Goal: Check status: Check status

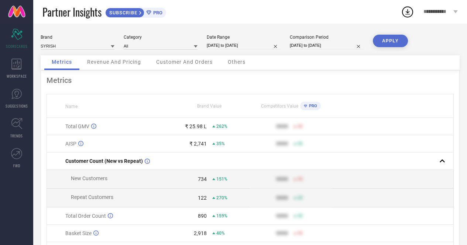
select select "8"
select select "2025"
select select "9"
select select "2025"
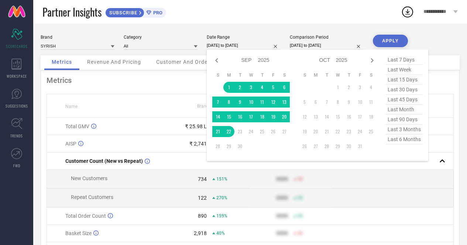
click at [230, 45] on input "[DATE] to [DATE]" at bounding box center [244, 46] width 74 height 8
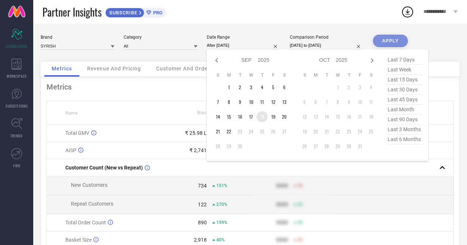
click at [264, 120] on td "18" at bounding box center [261, 116] width 11 height 11
type input "[DATE] to [DATE]"
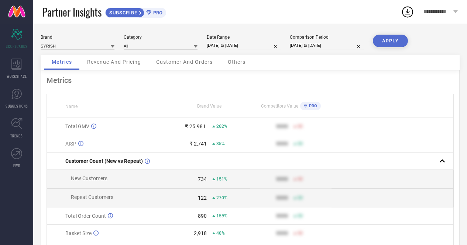
click at [385, 42] on button "APPLY" at bounding box center [390, 41] width 35 height 13
select select "8"
select select "2025"
select select "9"
select select "2025"
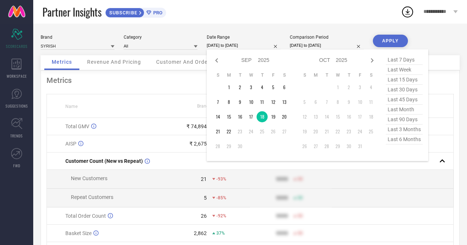
click at [227, 43] on input "[DATE] to [DATE]" at bounding box center [244, 46] width 74 height 8
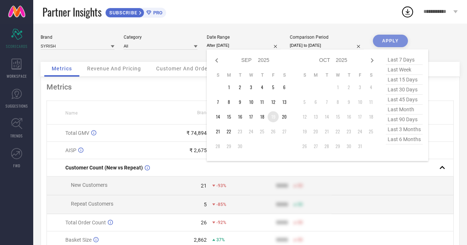
click at [273, 118] on td "19" at bounding box center [272, 116] width 11 height 11
type input "[DATE] to [DATE]"
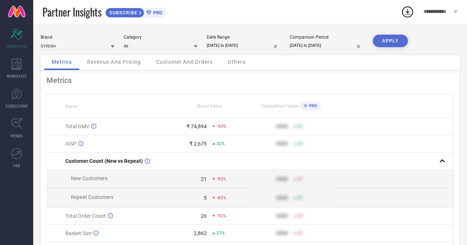
click at [386, 40] on button "APPLY" at bounding box center [390, 41] width 35 height 13
select select "8"
select select "2025"
select select "9"
select select "2025"
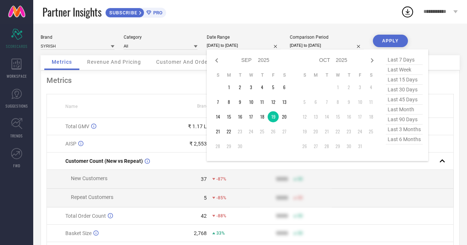
click at [237, 46] on input "[DATE] to [DATE]" at bounding box center [244, 46] width 74 height 8
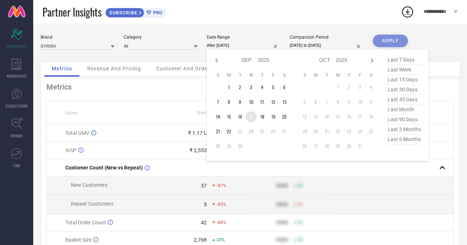
click at [248, 117] on td "17" at bounding box center [250, 116] width 11 height 11
type input "[DATE] to [DATE]"
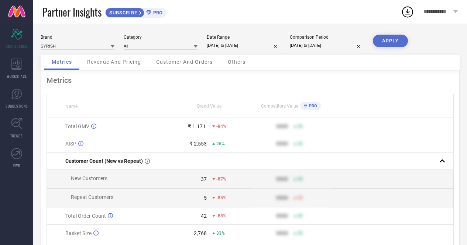
click at [382, 41] on button "APPLY" at bounding box center [390, 41] width 35 height 13
select select "8"
select select "2025"
select select "9"
select select "2025"
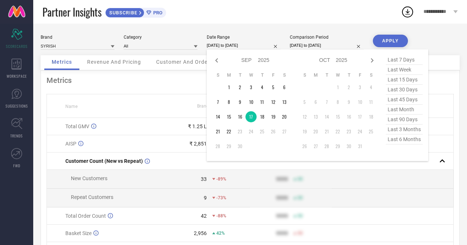
click at [245, 48] on input "[DATE] to [DATE]" at bounding box center [244, 46] width 74 height 8
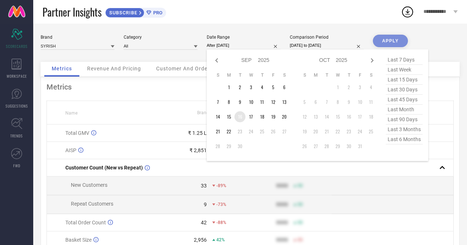
click at [239, 117] on td "16" at bounding box center [239, 116] width 11 height 11
type input "[DATE] to [DATE]"
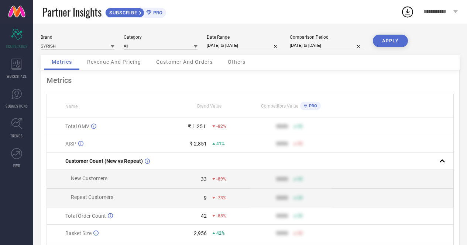
click at [387, 40] on button "APPLY" at bounding box center [390, 41] width 35 height 13
select select "8"
select select "2025"
select select "9"
select select "2025"
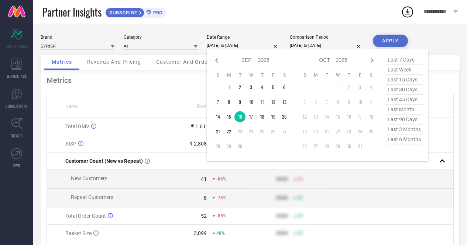
click at [246, 46] on input "[DATE] to [DATE]" at bounding box center [244, 46] width 74 height 8
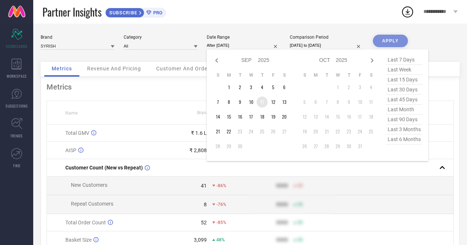
click at [262, 100] on td "11" at bounding box center [261, 102] width 11 height 11
type input "[DATE] to [DATE]"
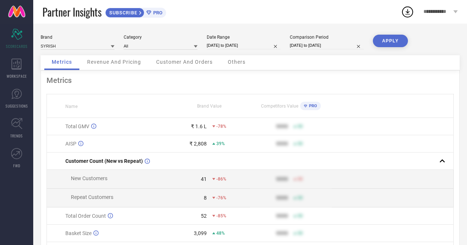
click at [391, 44] on button "APPLY" at bounding box center [390, 41] width 35 height 13
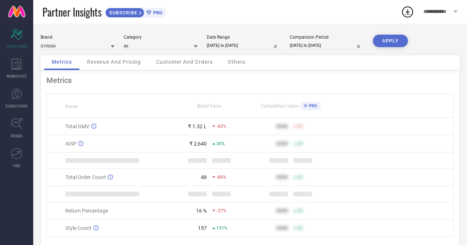
select select "8"
select select "2025"
select select "9"
select select "2025"
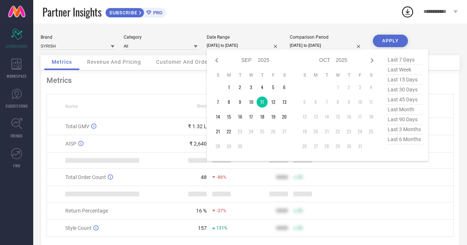
click at [231, 47] on input "[DATE] to [DATE]" at bounding box center [244, 46] width 74 height 8
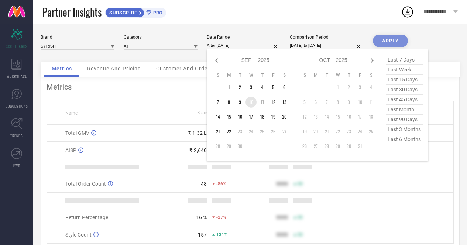
click at [251, 102] on td "10" at bounding box center [250, 102] width 11 height 11
type input "[DATE] to [DATE]"
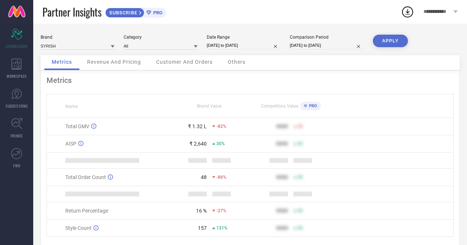
click at [387, 41] on button "APPLY" at bounding box center [390, 41] width 35 height 13
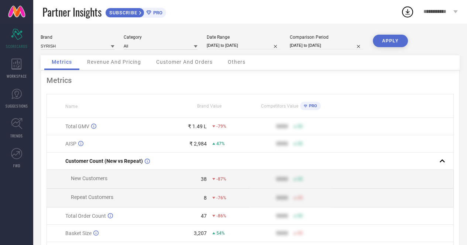
select select "8"
select select "2025"
select select "9"
select select "2025"
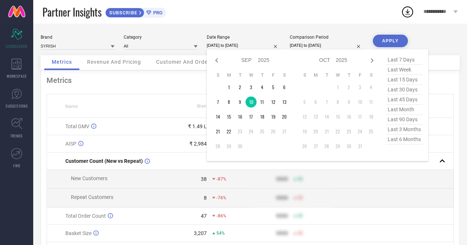
click at [228, 47] on input "[DATE] to [DATE]" at bounding box center [244, 46] width 74 height 8
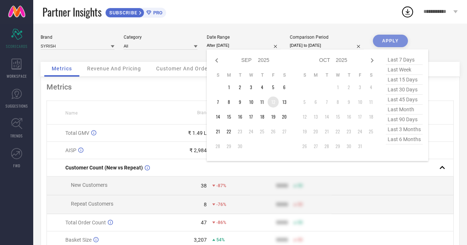
click at [273, 103] on td "12" at bounding box center [272, 102] width 11 height 11
type input "[DATE] to [DATE]"
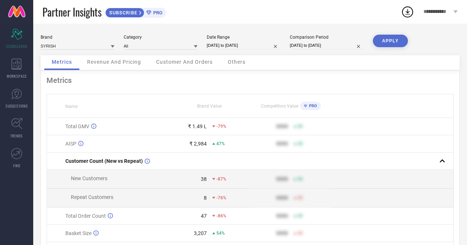
click at [385, 44] on button "APPLY" at bounding box center [390, 41] width 35 height 13
select select "8"
select select "2025"
select select "9"
select select "2025"
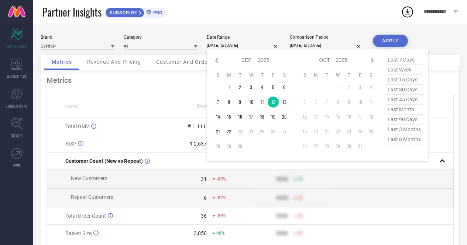
click at [242, 48] on input "[DATE] to [DATE]" at bounding box center [244, 46] width 74 height 8
click at [263, 84] on td "4" at bounding box center [261, 87] width 11 height 11
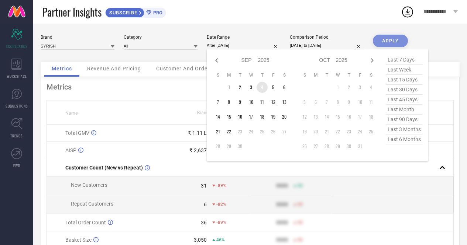
type input "[DATE] to [DATE]"
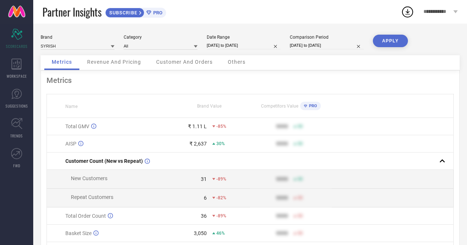
click at [386, 37] on button "APPLY" at bounding box center [390, 41] width 35 height 13
select select "8"
select select "2025"
select select "9"
select select "2025"
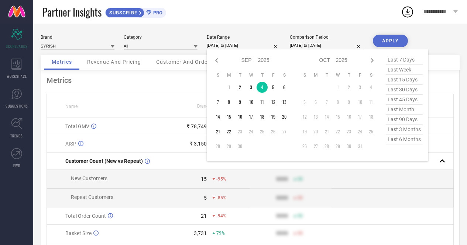
click at [248, 46] on input "[DATE] to [DATE]" at bounding box center [244, 46] width 74 height 8
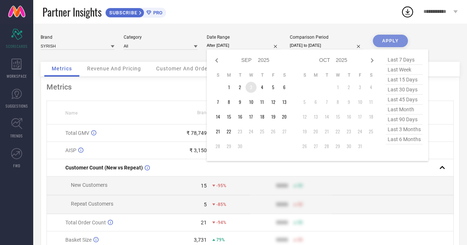
click at [250, 90] on td "3" at bounding box center [250, 87] width 11 height 11
type input "[DATE] to [DATE]"
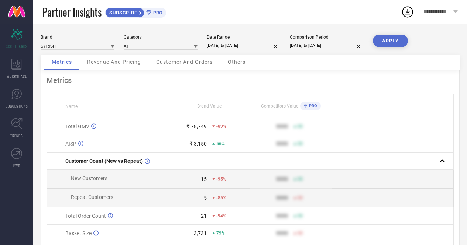
click at [391, 41] on button "APPLY" at bounding box center [390, 41] width 35 height 13
select select "8"
select select "2025"
select select "9"
select select "2025"
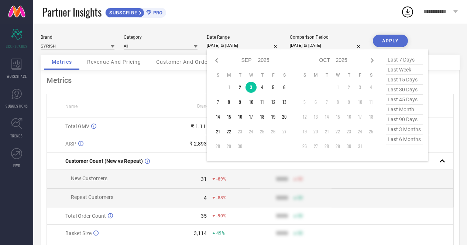
click at [237, 47] on input "[DATE] to [DATE]" at bounding box center [244, 46] width 74 height 8
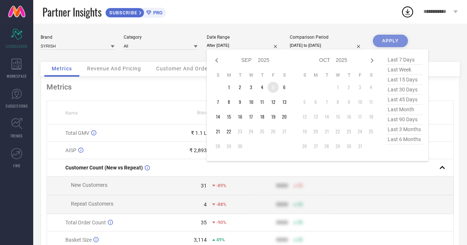
click at [272, 89] on td "5" at bounding box center [272, 87] width 11 height 11
type input "[DATE] to [DATE]"
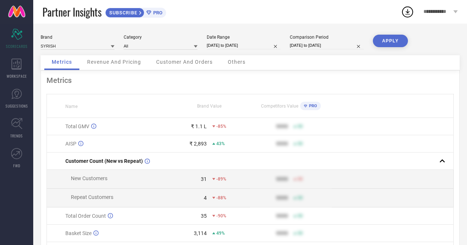
click at [390, 39] on button "APPLY" at bounding box center [390, 41] width 35 height 13
select select "8"
select select "2025"
select select "9"
select select "2025"
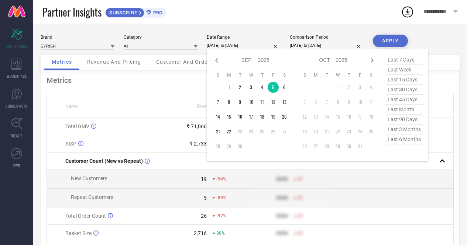
click at [248, 47] on input "[DATE] to [DATE]" at bounding box center [244, 46] width 74 height 8
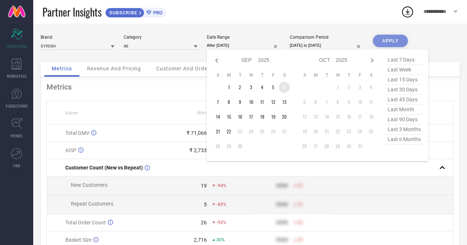
click at [282, 87] on td "6" at bounding box center [284, 87] width 11 height 11
type input "[DATE] to [DATE]"
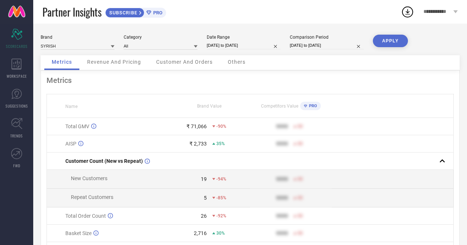
click at [394, 40] on button "APPLY" at bounding box center [390, 41] width 35 height 13
click at [242, 41] on div "Date Range [DATE] to [DATE]" at bounding box center [244, 42] width 74 height 15
select select "8"
select select "2025"
select select "9"
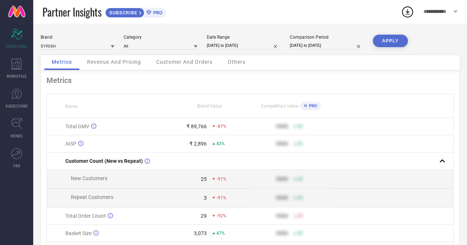
select select "2025"
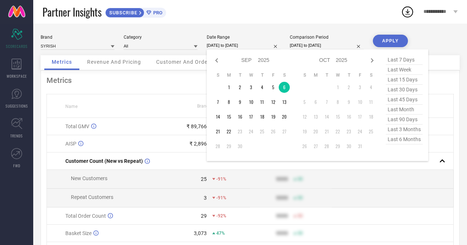
click at [241, 46] on input "[DATE] to [DATE]" at bounding box center [244, 46] width 74 height 8
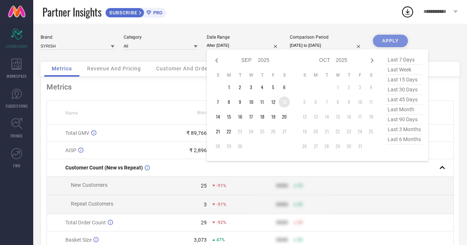
click at [283, 102] on td "13" at bounding box center [284, 102] width 11 height 11
type input "[DATE] to [DATE]"
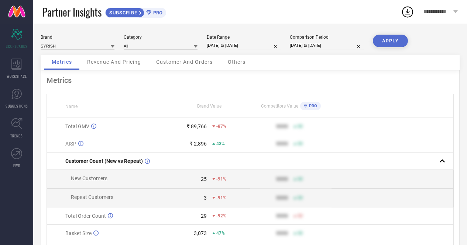
click at [394, 41] on button "APPLY" at bounding box center [390, 41] width 35 height 13
select select "8"
select select "2025"
select select "9"
select select "2025"
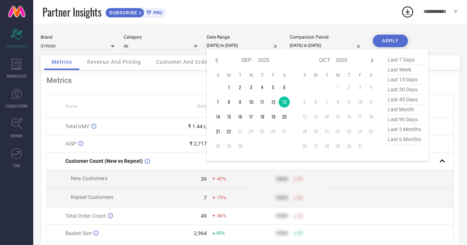
click at [253, 45] on input "[DATE] to [DATE]" at bounding box center [244, 46] width 74 height 8
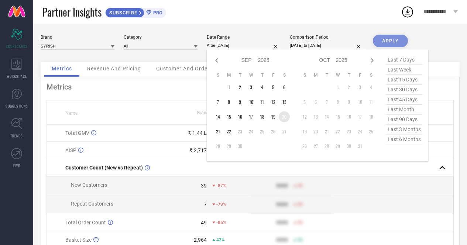
click at [283, 119] on td "20" at bounding box center [284, 116] width 11 height 11
type input "[DATE] to [DATE]"
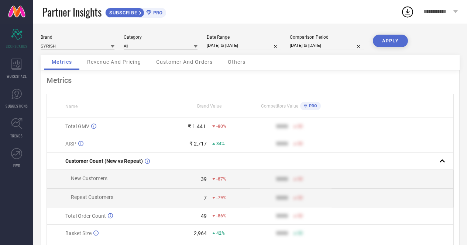
click at [386, 41] on button "APPLY" at bounding box center [390, 41] width 35 height 13
select select "8"
select select "2025"
select select "9"
select select "2025"
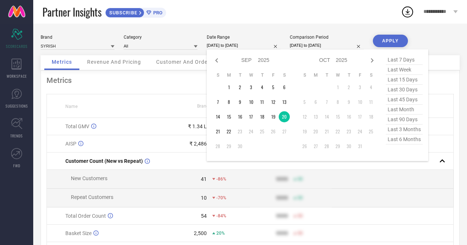
click at [246, 47] on input "[DATE] to [DATE]" at bounding box center [244, 46] width 74 height 8
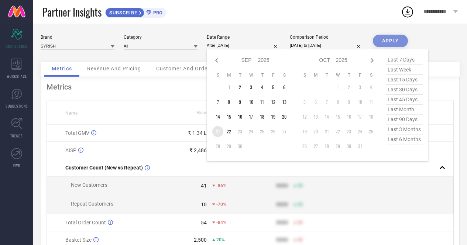
click at [220, 134] on td "21" at bounding box center [217, 131] width 11 height 11
type input "[DATE] to [DATE]"
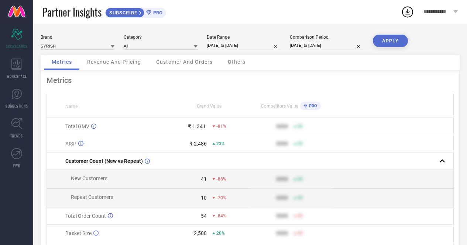
click at [384, 41] on button "APPLY" at bounding box center [390, 41] width 35 height 13
select select "8"
select select "2025"
select select "9"
select select "2025"
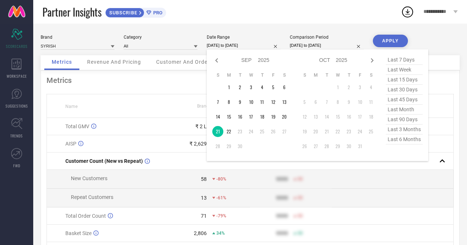
click at [223, 45] on input "[DATE] to [DATE]" at bounding box center [244, 46] width 74 height 8
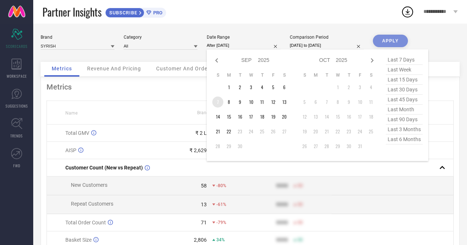
click at [217, 106] on td "7" at bounding box center [217, 102] width 11 height 11
type input "[DATE] to [DATE]"
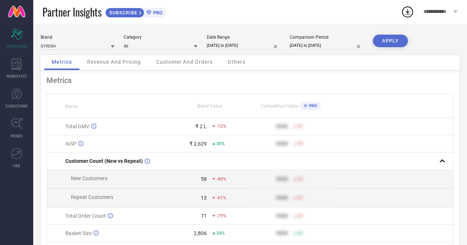
click at [384, 41] on button "APPLY" at bounding box center [390, 41] width 35 height 13
select select "8"
select select "2025"
select select "9"
select select "2025"
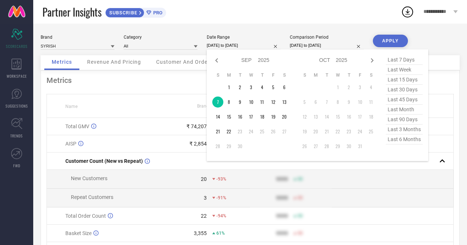
click at [236, 48] on input "[DATE] to [DATE]" at bounding box center [244, 46] width 74 height 8
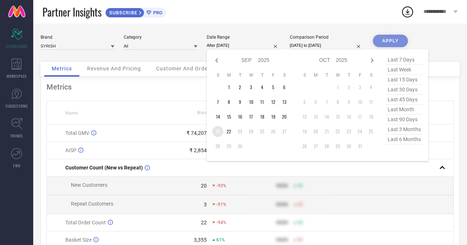
click at [218, 131] on td "21" at bounding box center [217, 131] width 11 height 11
type input "[DATE] to [DATE]"
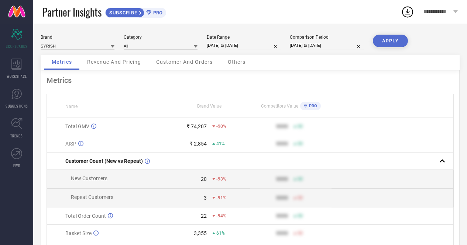
click at [390, 43] on button "APPLY" at bounding box center [390, 41] width 35 height 13
select select "8"
select select "2025"
select select "9"
select select "2025"
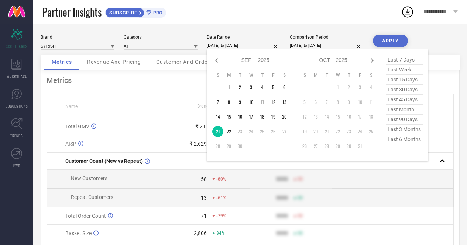
click at [239, 46] on input "[DATE] to [DATE]" at bounding box center [244, 46] width 74 height 8
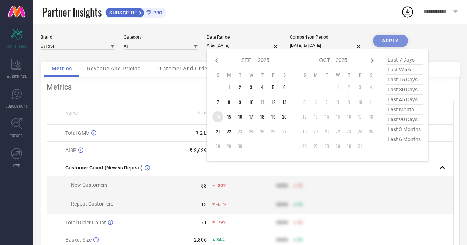
click at [218, 120] on td "14" at bounding box center [217, 116] width 11 height 11
type input "[DATE] to [DATE]"
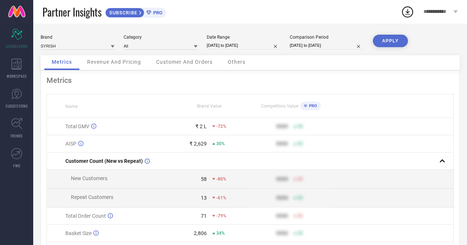
click at [392, 37] on button "APPLY" at bounding box center [390, 41] width 35 height 13
select select "8"
select select "2025"
select select "9"
select select "2025"
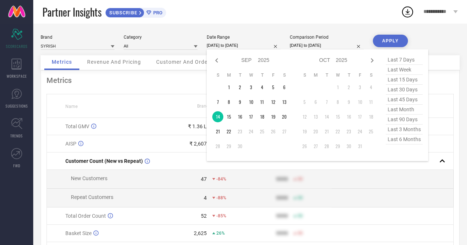
click at [239, 48] on input "[DATE] to [DATE]" at bounding box center [244, 46] width 74 height 8
click at [215, 61] on icon at bounding box center [216, 60] width 9 height 9
select select "7"
select select "2025"
select select "8"
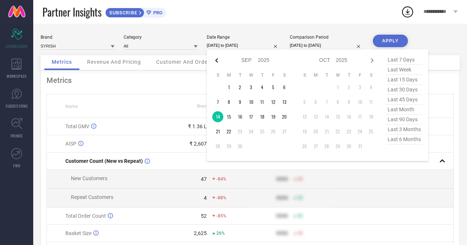
select select "2025"
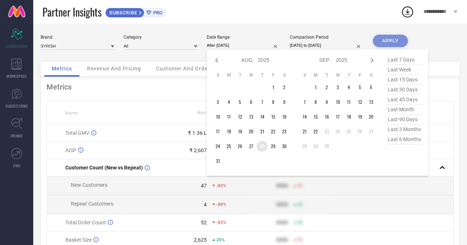
click at [262, 148] on td "28" at bounding box center [261, 146] width 11 height 11
type input "[DATE] to [DATE]"
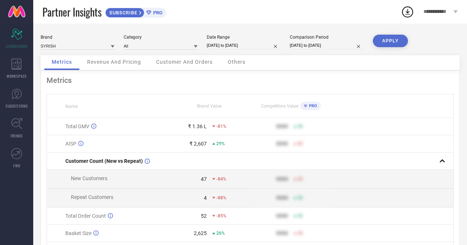
click at [395, 40] on button "APPLY" at bounding box center [390, 41] width 35 height 13
select select "7"
select select "2025"
select select "8"
select select "2025"
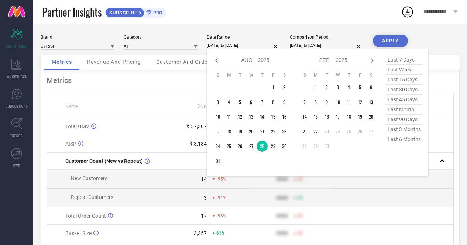
click at [253, 46] on input "[DATE] to [DATE]" at bounding box center [244, 46] width 74 height 8
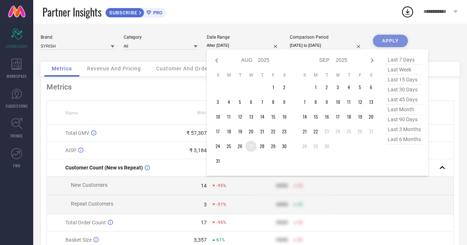
click at [252, 146] on td "27" at bounding box center [250, 146] width 11 height 11
type input "[DATE] to [DATE]"
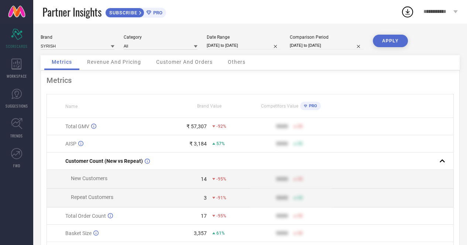
click at [390, 41] on button "APPLY" at bounding box center [390, 41] width 35 height 13
select select "7"
select select "2025"
select select "8"
select select "2025"
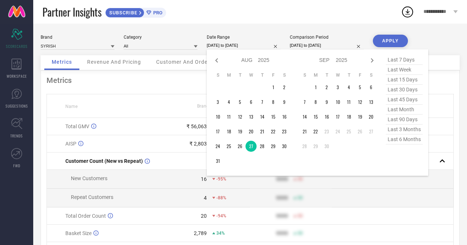
click at [241, 46] on input "[DATE] to [DATE]" at bounding box center [244, 46] width 74 height 8
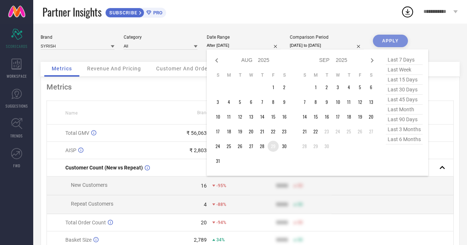
click at [271, 145] on td "29" at bounding box center [272, 146] width 11 height 11
type input "[DATE] to [DATE]"
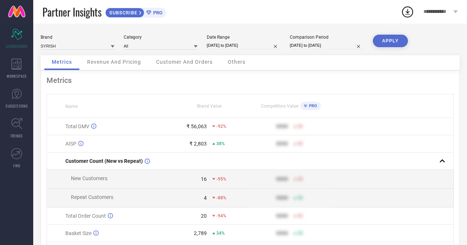
click at [387, 45] on button "APPLY" at bounding box center [390, 41] width 35 height 13
select select "7"
select select "2025"
select select "8"
select select "2025"
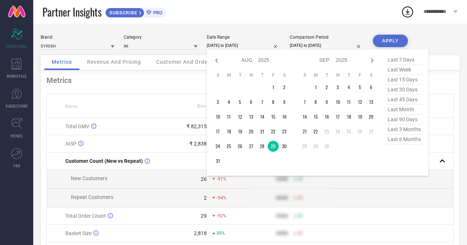
click at [230, 46] on input "[DATE] to [DATE]" at bounding box center [244, 46] width 74 height 8
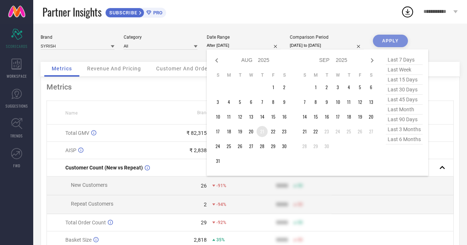
click at [259, 131] on td "21" at bounding box center [261, 131] width 11 height 11
type input "[DATE] to [DATE]"
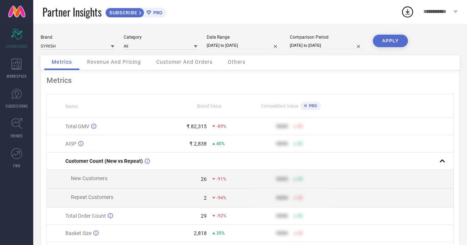
click at [383, 41] on button "APPLY" at bounding box center [390, 41] width 35 height 13
select select "7"
select select "2025"
select select "8"
select select "2025"
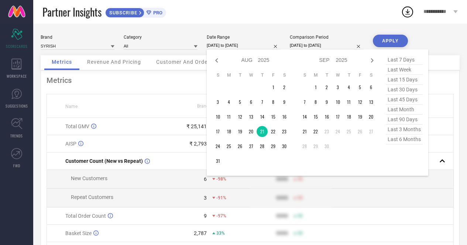
click at [233, 45] on input "[DATE] to [DATE]" at bounding box center [244, 46] width 74 height 8
click at [250, 134] on td "20" at bounding box center [250, 131] width 11 height 11
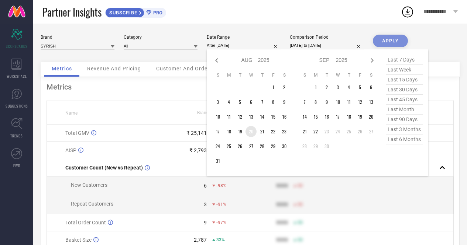
type input "[DATE] to [DATE]"
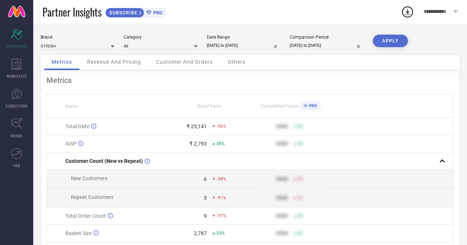
click at [382, 41] on button "APPLY" at bounding box center [390, 41] width 35 height 13
select select "7"
select select "2025"
select select "8"
select select "2025"
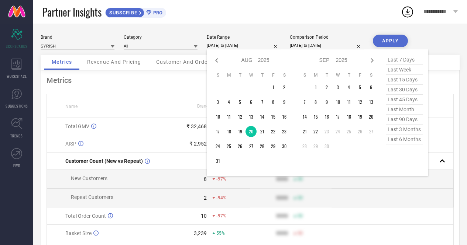
click at [232, 42] on input "[DATE] to [DATE]" at bounding box center [244, 46] width 74 height 8
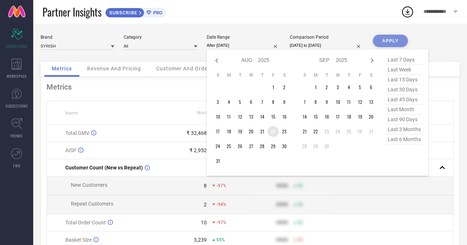
click at [272, 130] on td "22" at bounding box center [272, 131] width 11 height 11
type input "[DATE] to [DATE]"
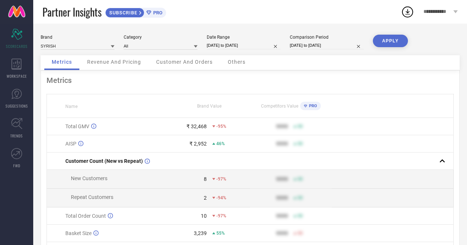
click at [391, 41] on button "APPLY" at bounding box center [390, 41] width 35 height 13
select select "7"
select select "2025"
select select "8"
select select "2025"
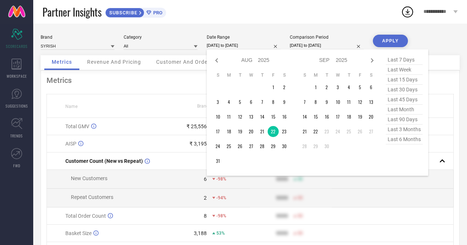
click at [227, 42] on input "[DATE] to [DATE]" at bounding box center [244, 46] width 74 height 8
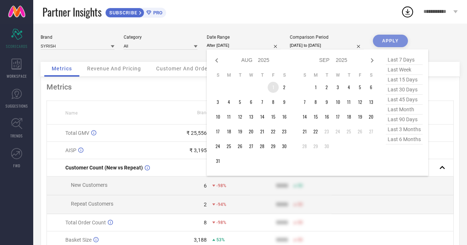
click at [272, 87] on td "1" at bounding box center [272, 87] width 11 height 11
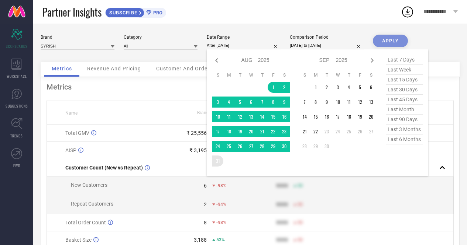
type input "[DATE] to [DATE]"
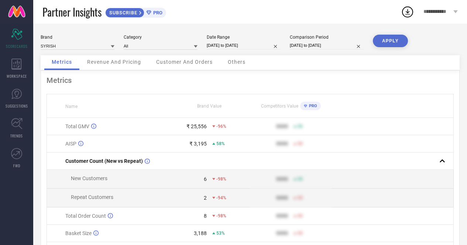
click at [391, 40] on button "APPLY" at bounding box center [390, 41] width 35 height 13
select select "7"
select select "2025"
select select "8"
select select "2025"
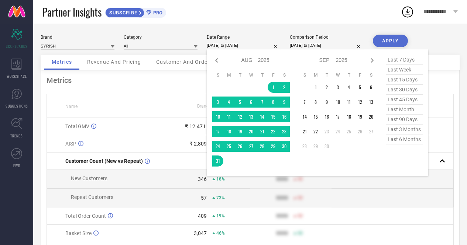
click at [231, 45] on input "[DATE] to [DATE]" at bounding box center [244, 46] width 74 height 8
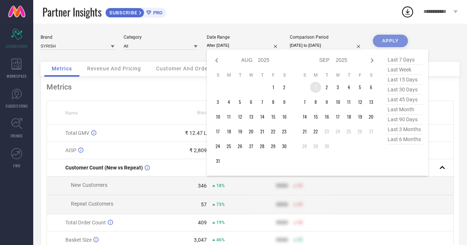
click at [313, 86] on td "1" at bounding box center [315, 87] width 11 height 11
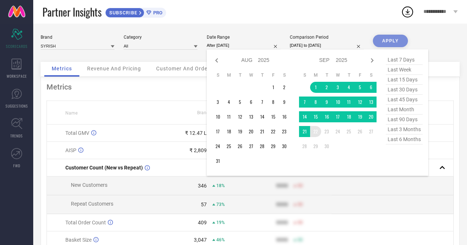
type input "[DATE] to [DATE]"
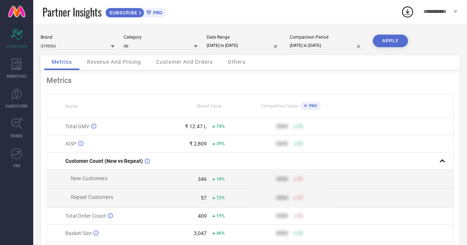
click at [383, 37] on button "APPLY" at bounding box center [390, 41] width 35 height 13
click at [242, 46] on input "[DATE] to [DATE]" at bounding box center [244, 46] width 74 height 8
select select "8"
select select "2025"
select select "9"
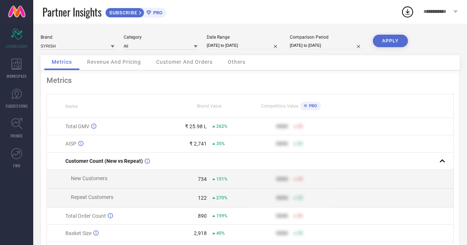
select select "2025"
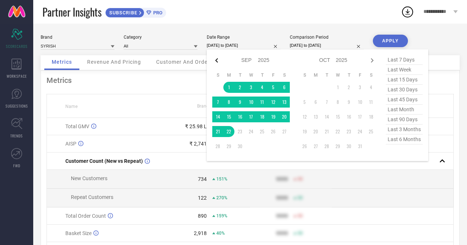
click at [217, 62] on icon at bounding box center [216, 60] width 3 height 4
select select "7"
select select "2025"
select select "8"
select select "2025"
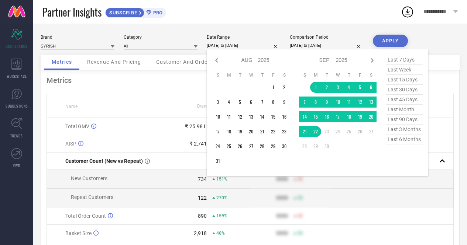
click at [217, 62] on icon at bounding box center [216, 60] width 3 height 4
select select "6"
select select "2025"
select select "7"
select select "2025"
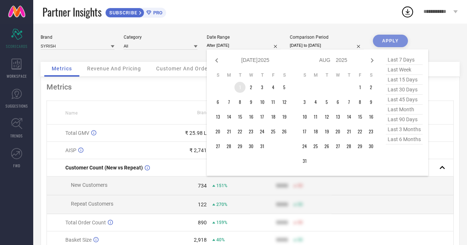
click at [237, 87] on td "1" at bounding box center [239, 87] width 11 height 11
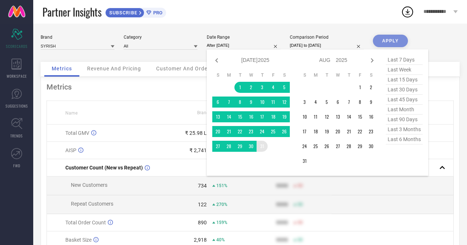
type input "[DATE] to [DATE]"
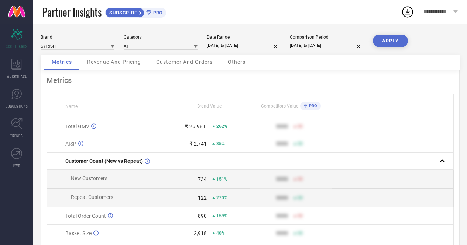
click at [384, 39] on button "APPLY" at bounding box center [390, 41] width 35 height 13
select select "6"
select select "2025"
select select "7"
select select "2025"
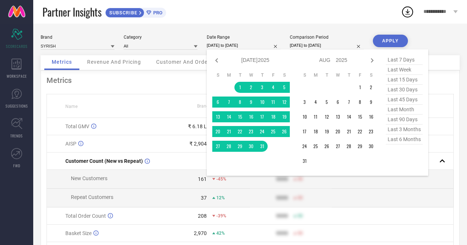
click at [232, 43] on input "[DATE] to [DATE]" at bounding box center [244, 46] width 74 height 8
click at [217, 62] on icon at bounding box center [216, 60] width 3 height 4
select select "5"
select select "2025"
select select "6"
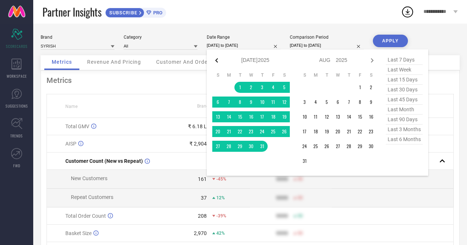
select select "2025"
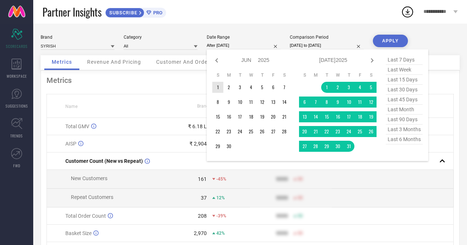
click at [218, 87] on td "1" at bounding box center [217, 87] width 11 height 11
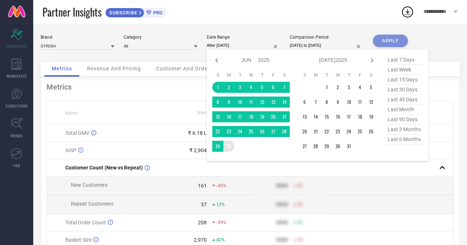
type input "[DATE] to [DATE]"
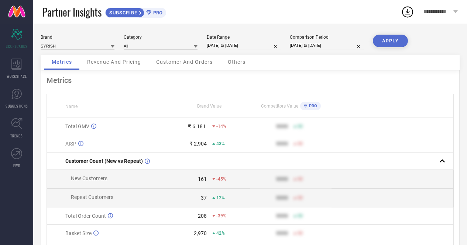
click at [385, 42] on button "APPLY" at bounding box center [390, 41] width 35 height 13
click at [226, 45] on input "[DATE] to [DATE]" at bounding box center [244, 46] width 74 height 8
select select "5"
select select "2025"
select select "6"
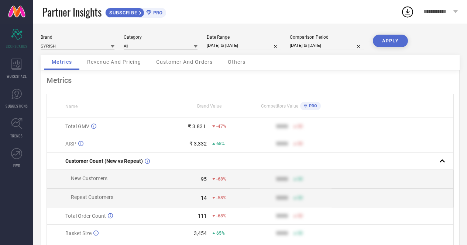
select select "2025"
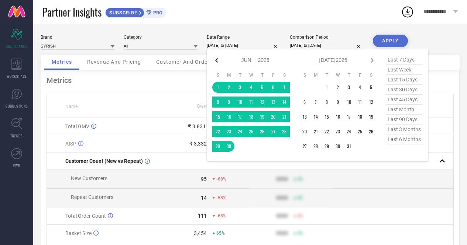
click at [215, 61] on icon at bounding box center [216, 60] width 9 height 9
select select "4"
select select "2025"
select select "5"
select select "2025"
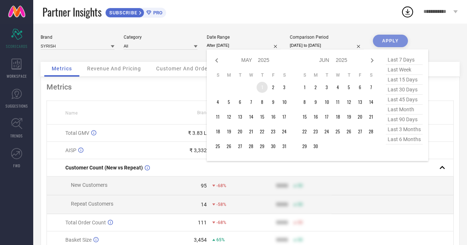
click at [260, 91] on td "1" at bounding box center [261, 87] width 11 height 11
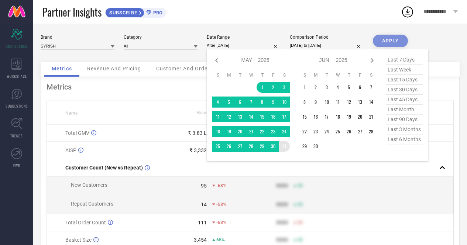
type input "[DATE] to [DATE]"
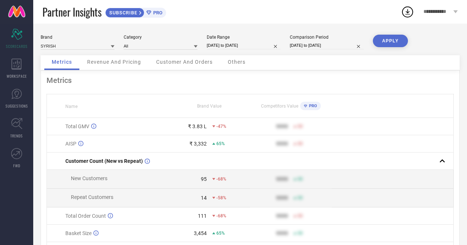
click at [388, 42] on button "APPLY" at bounding box center [390, 41] width 35 height 13
select select "4"
select select "2025"
select select "5"
select select "2025"
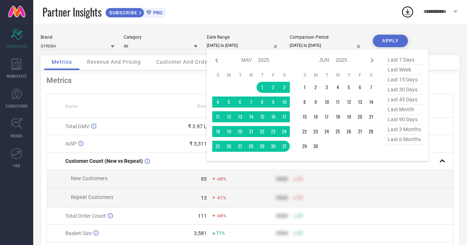
click at [232, 47] on input "[DATE] to [DATE]" at bounding box center [244, 46] width 74 height 8
click at [217, 61] on icon at bounding box center [216, 60] width 9 height 9
select select "3"
select select "2025"
select select "4"
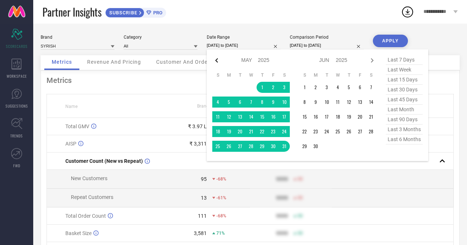
select select "2025"
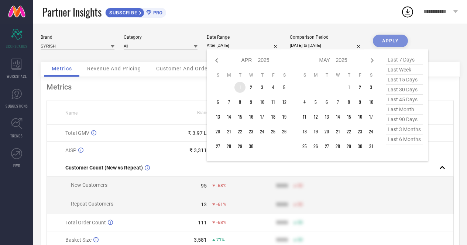
click at [241, 88] on td "1" at bounding box center [239, 87] width 11 height 11
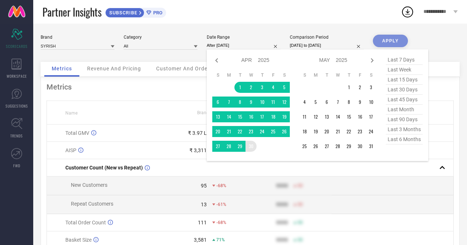
type input "[DATE] to [DATE]"
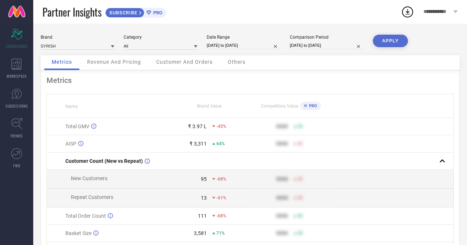
click at [390, 41] on button "APPLY" at bounding box center [390, 41] width 35 height 13
